Goal: Obtain resource: Download file/media

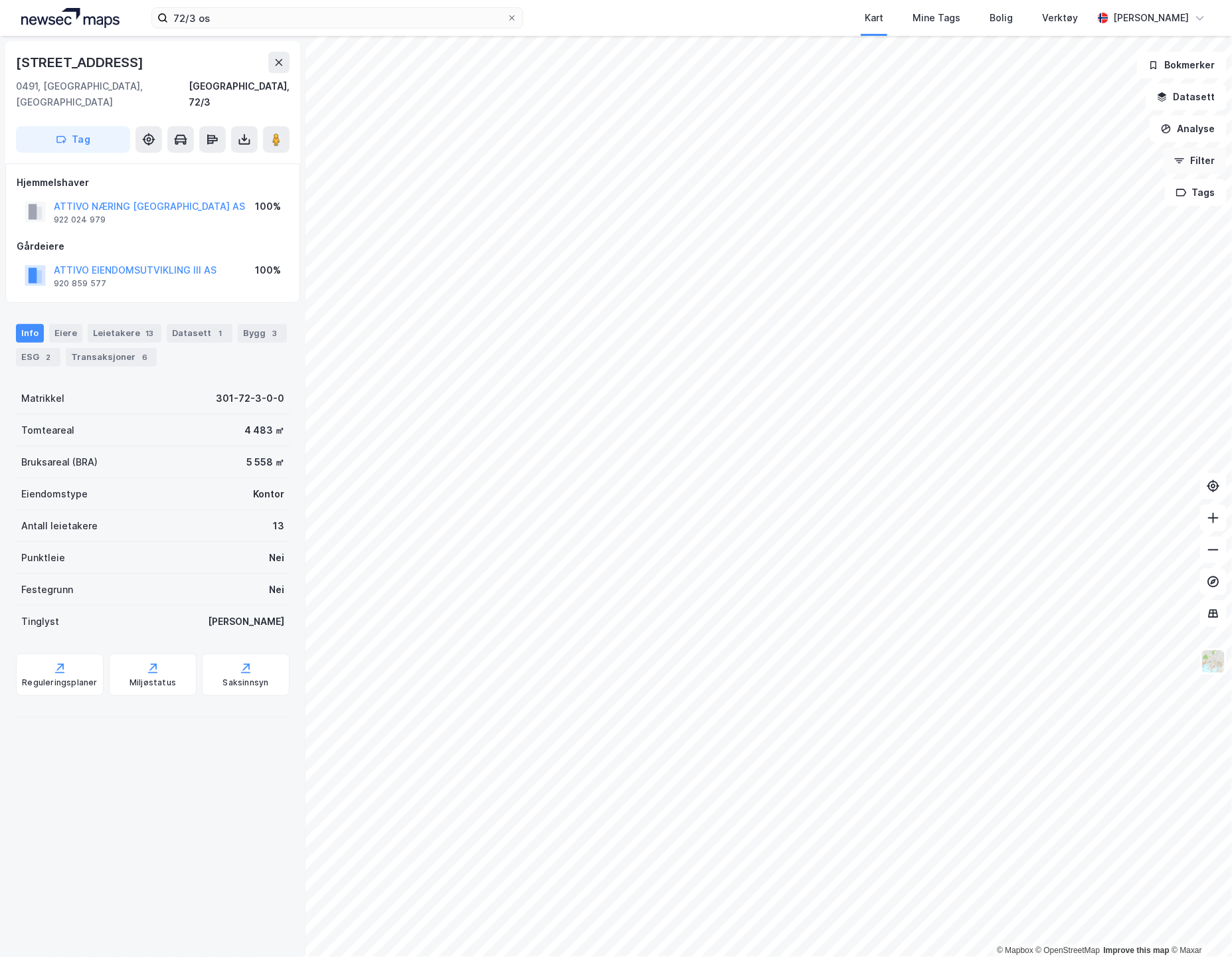
click at [1193, 160] on button "Filter" at bounding box center [1195, 160] width 64 height 26
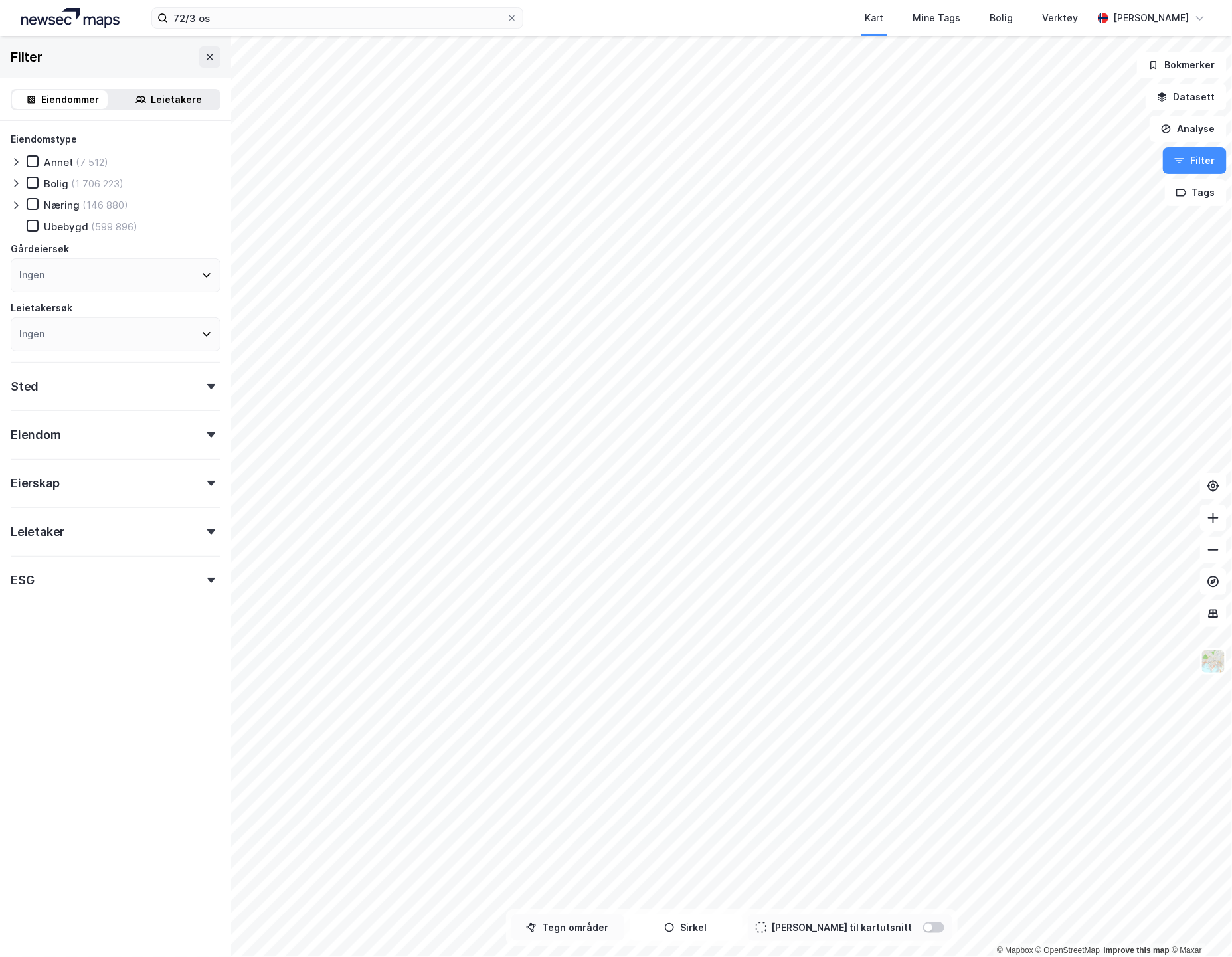
click at [614, 939] on button "Tegn områder" at bounding box center [568, 927] width 113 height 26
click at [603, 930] on button "Tegner i kart" at bounding box center [568, 927] width 113 height 26
click at [1189, 130] on button "Analyse" at bounding box center [1189, 128] width 77 height 26
click at [1077, 133] on div "Mål avstand" at bounding box center [1072, 130] width 116 height 11
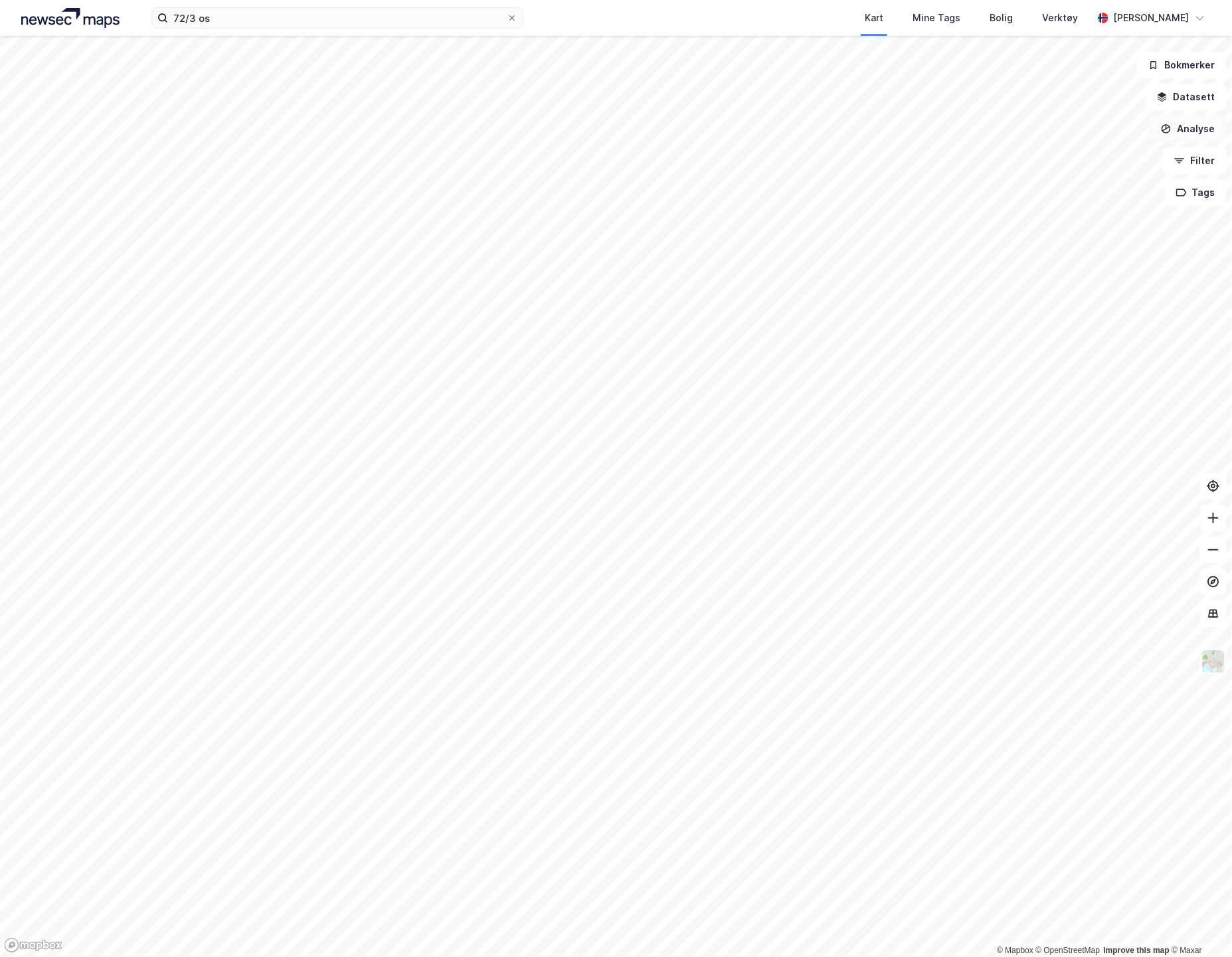
click at [1186, 128] on button "Analyse" at bounding box center [1189, 128] width 77 height 26
click at [1057, 133] on div "Mål avstand" at bounding box center [1072, 130] width 116 height 11
click at [659, 917] on button "Tilbakestill" at bounding box center [652, 927] width 91 height 26
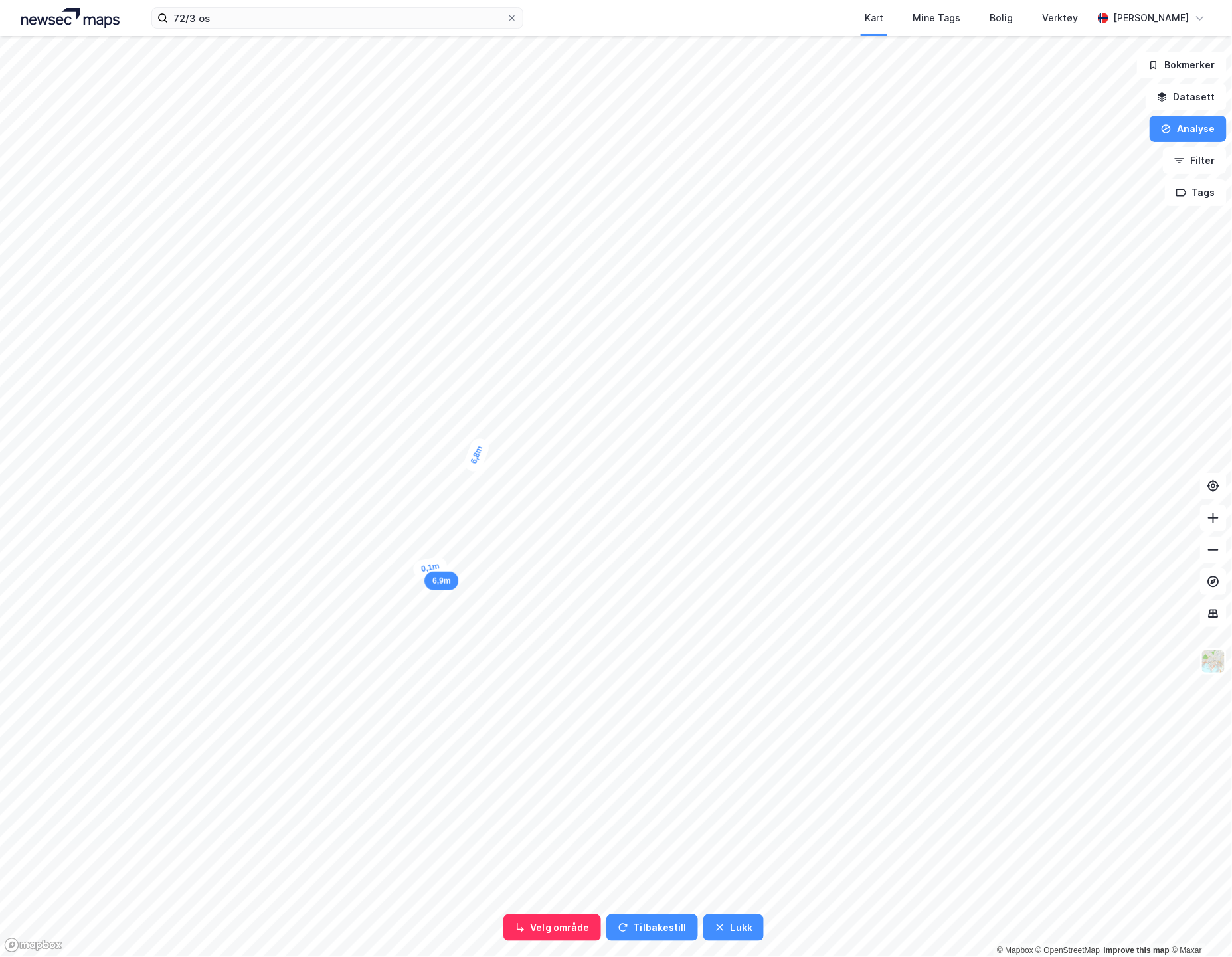
click at [429, 566] on div "0,1m" at bounding box center [430, 567] width 37 height 25
click at [541, 940] on button "Endre område" at bounding box center [556, 927] width 104 height 26
click at [408, 448] on div "6,8m" at bounding box center [403, 445] width 30 height 39
click at [727, 922] on button "Lukk" at bounding box center [733, 927] width 60 height 26
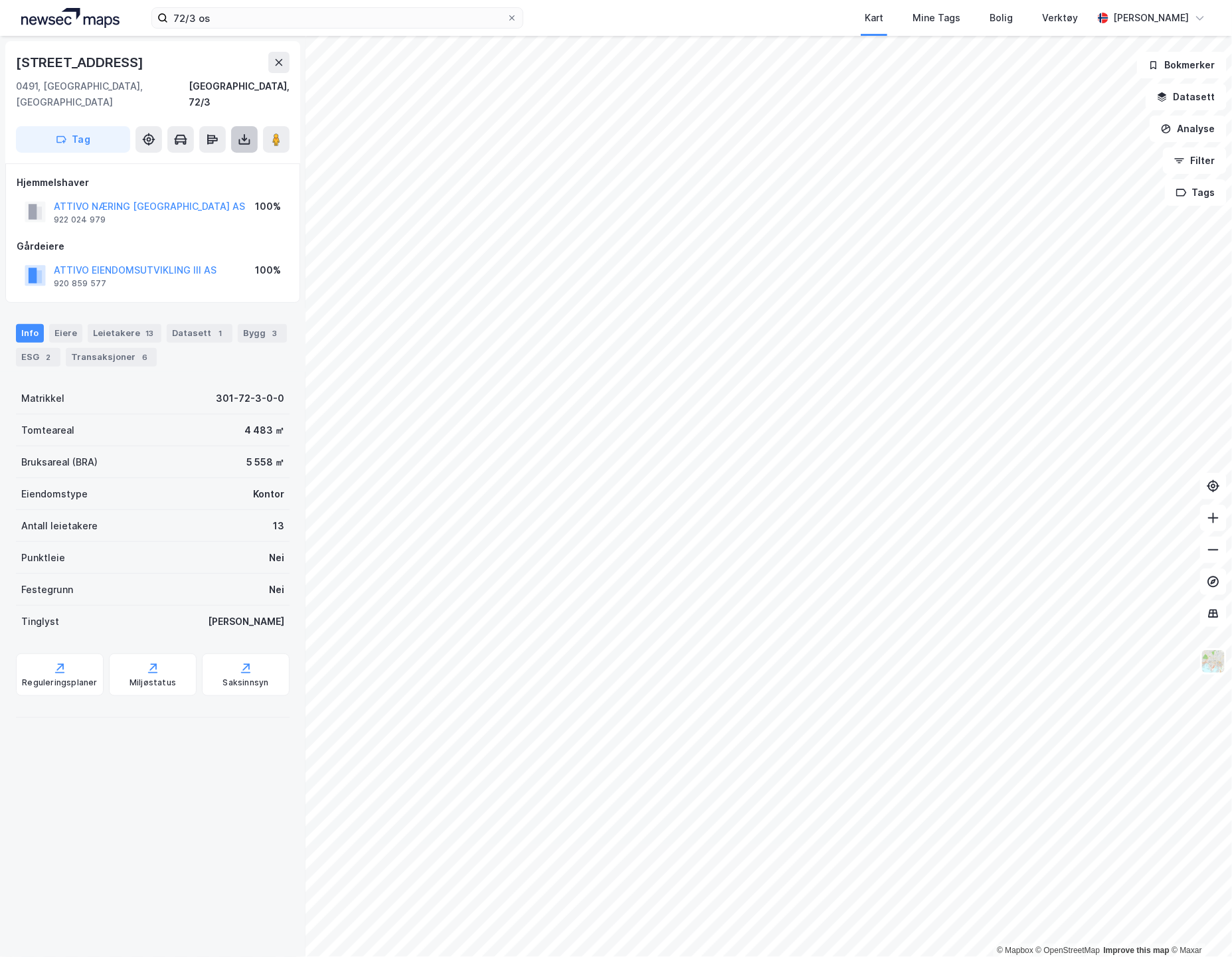
click at [241, 133] on icon at bounding box center [244, 140] width 14 height 14
click at [196, 182] on div "Last ned matrikkelrapport" at bounding box center [195, 187] width 110 height 10
